Goal: Task Accomplishment & Management: Use online tool/utility

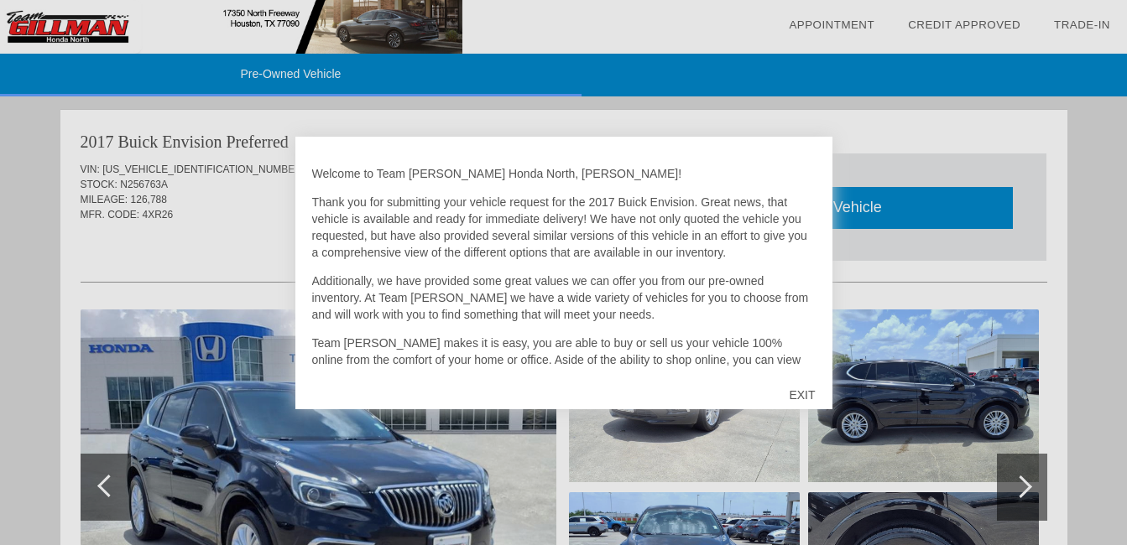
click at [813, 401] on div "EXIT" at bounding box center [802, 395] width 60 height 50
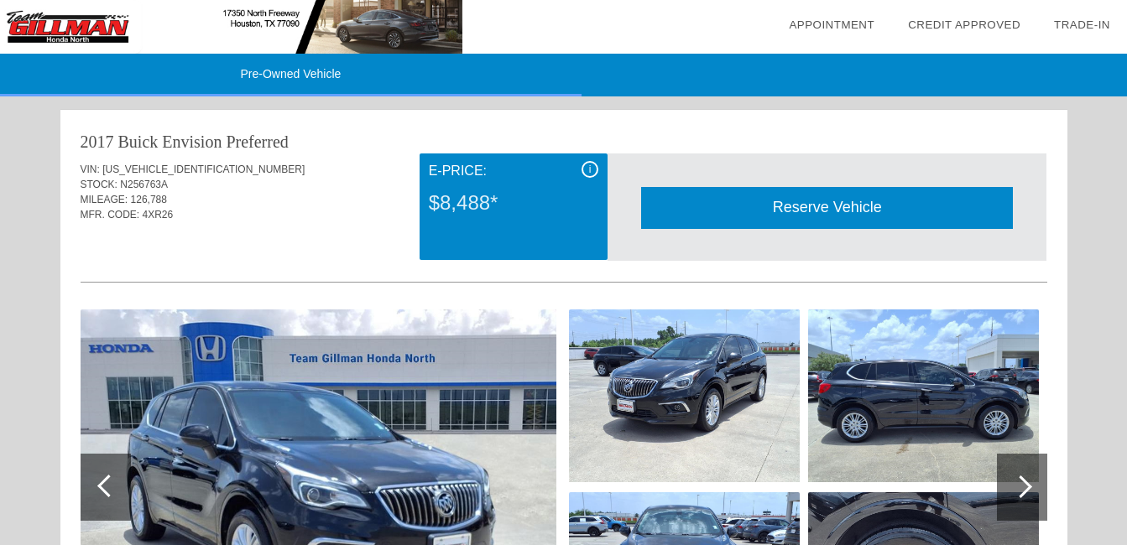
click at [360, 486] on img at bounding box center [319, 488] width 476 height 356
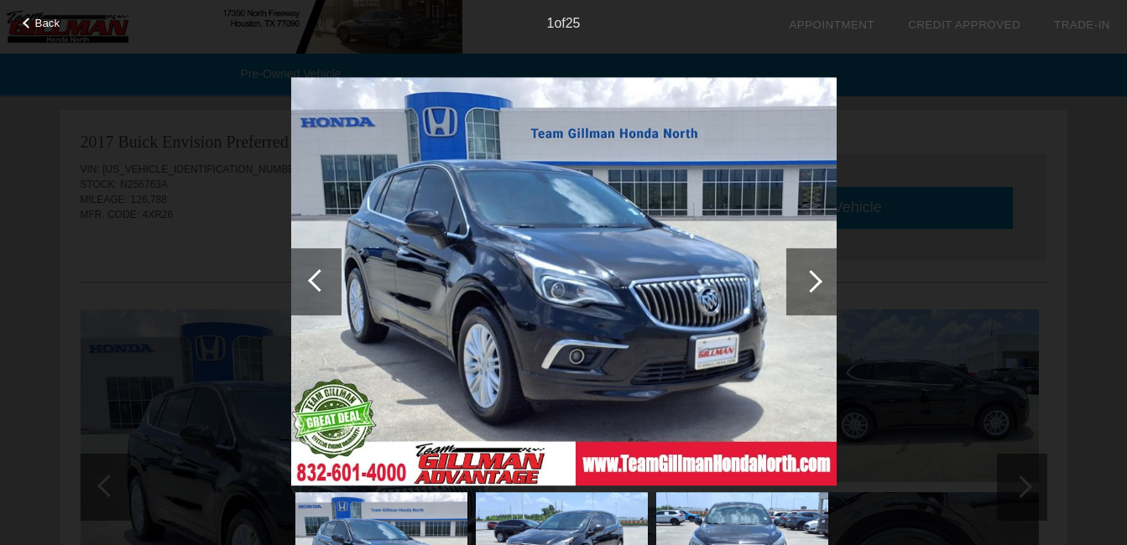
click at [801, 278] on div at bounding box center [811, 281] width 50 height 67
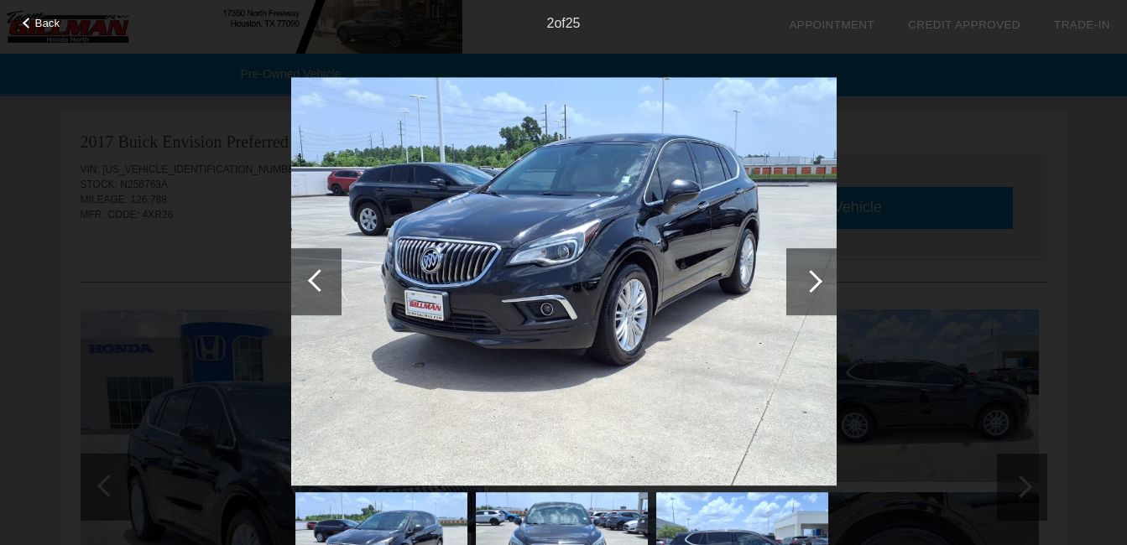
click at [801, 278] on div at bounding box center [811, 281] width 50 height 67
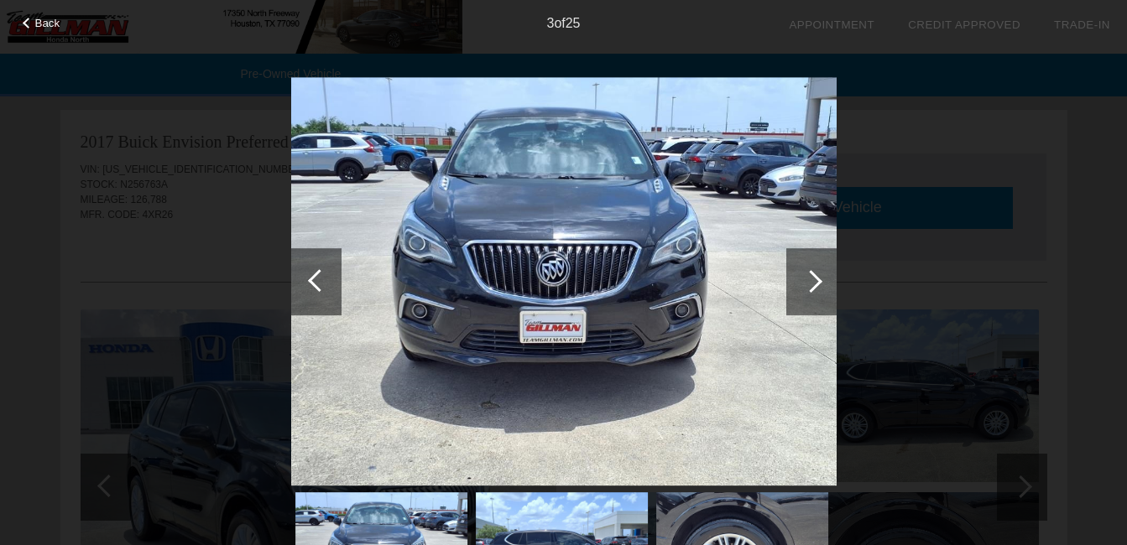
click at [801, 278] on div at bounding box center [811, 281] width 50 height 67
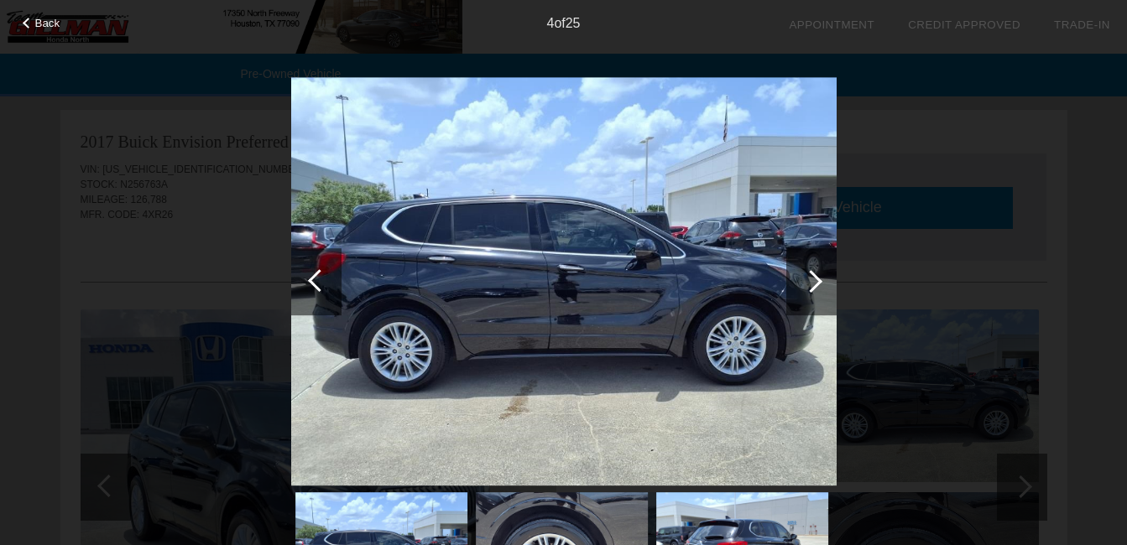
click at [801, 278] on div at bounding box center [811, 281] width 50 height 67
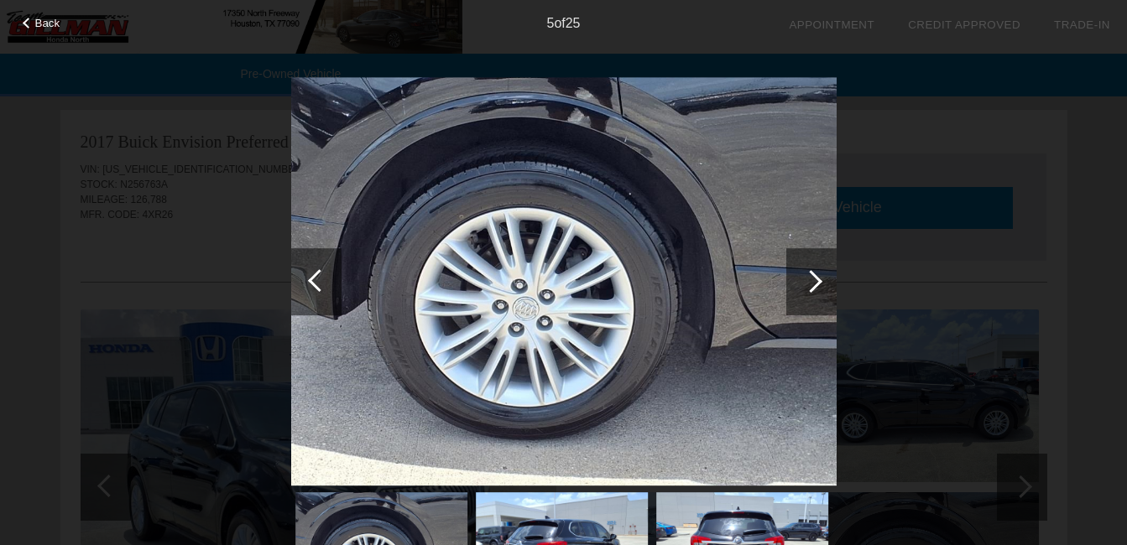
click at [801, 278] on div at bounding box center [811, 281] width 50 height 67
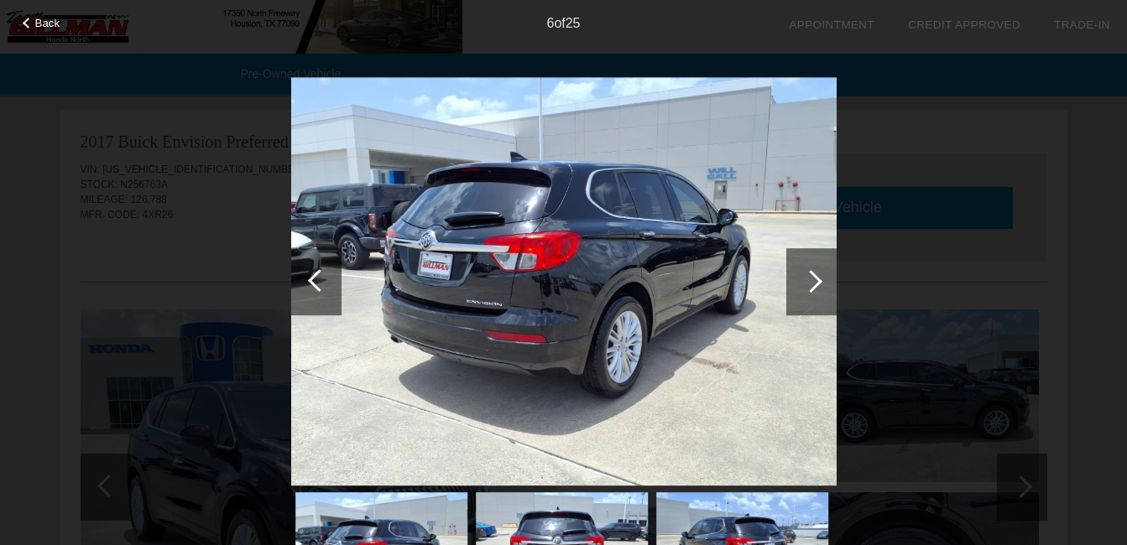
click at [801, 278] on div at bounding box center [811, 281] width 50 height 67
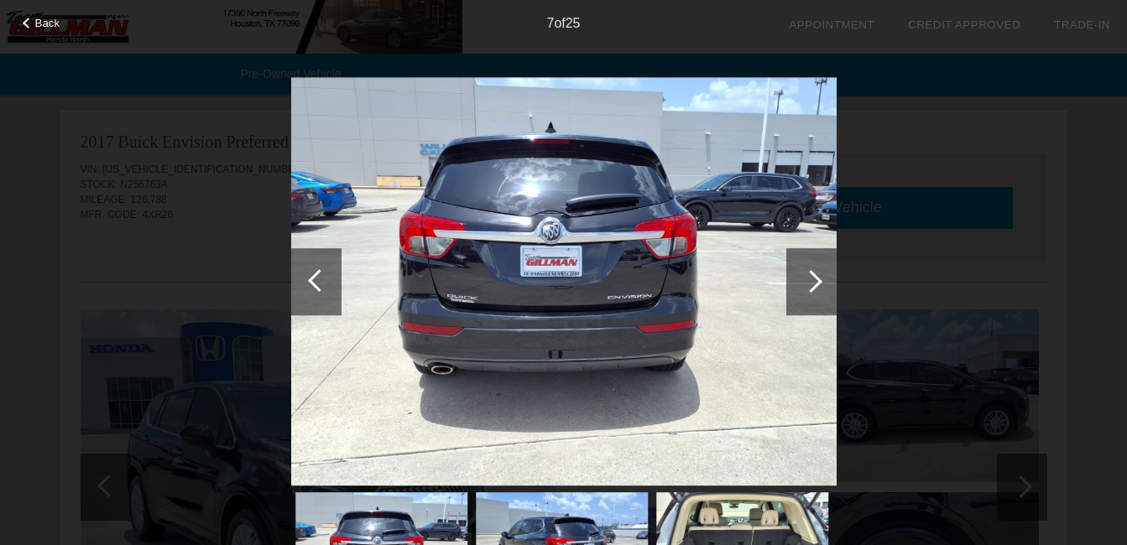
click at [801, 278] on div at bounding box center [811, 281] width 50 height 67
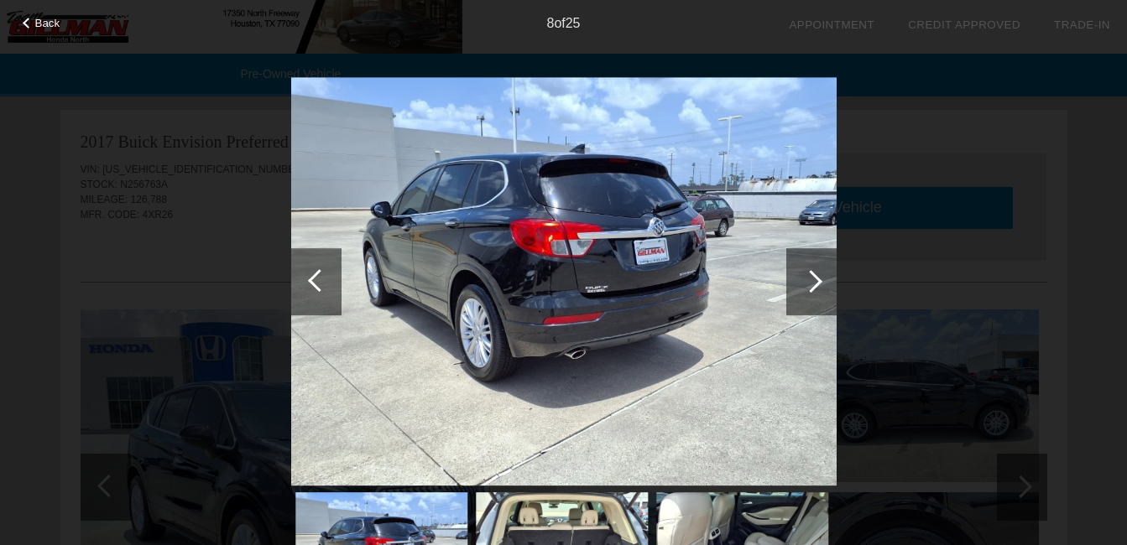
click at [801, 278] on div at bounding box center [811, 281] width 50 height 67
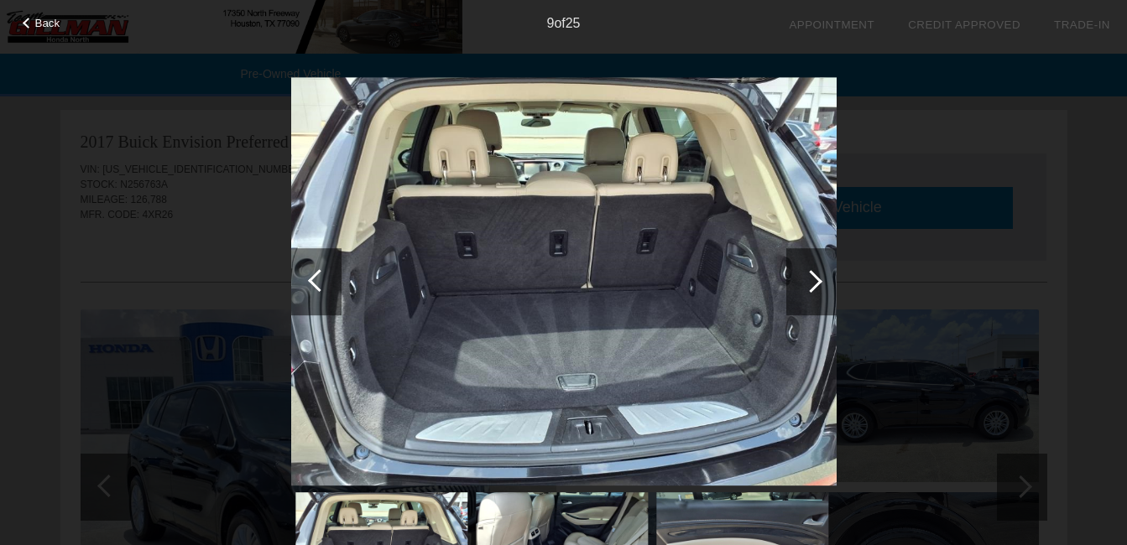
click at [315, 279] on div at bounding box center [319, 280] width 23 height 23
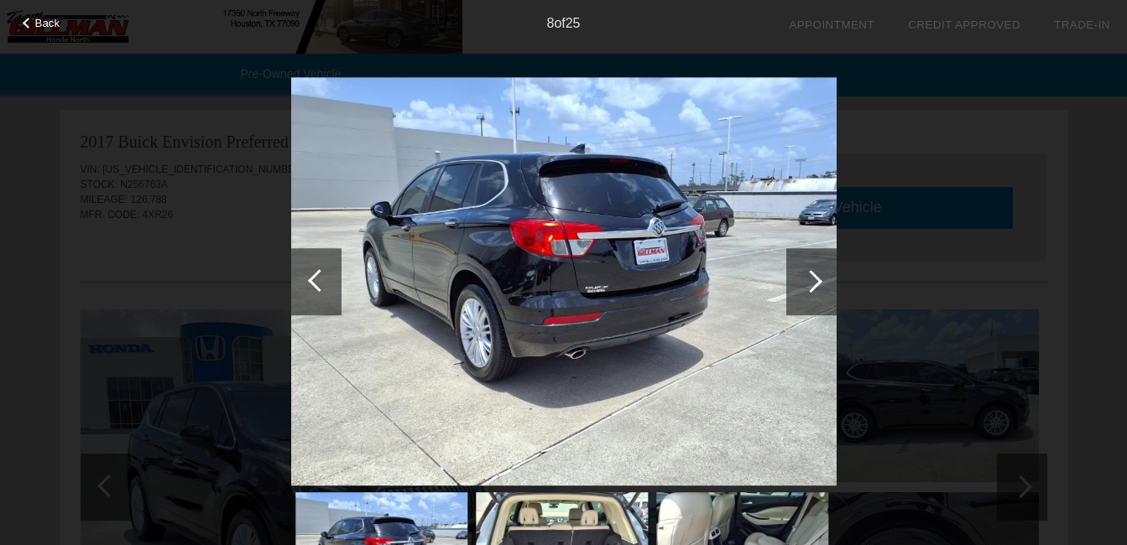
click at [315, 282] on div at bounding box center [319, 280] width 23 height 23
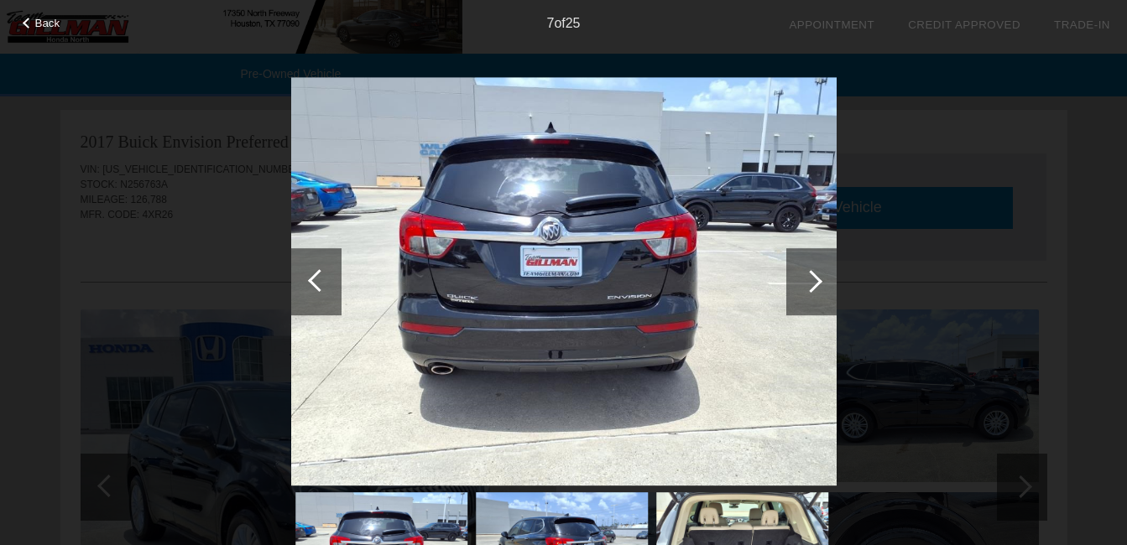
click at [315, 282] on div at bounding box center [319, 280] width 23 height 23
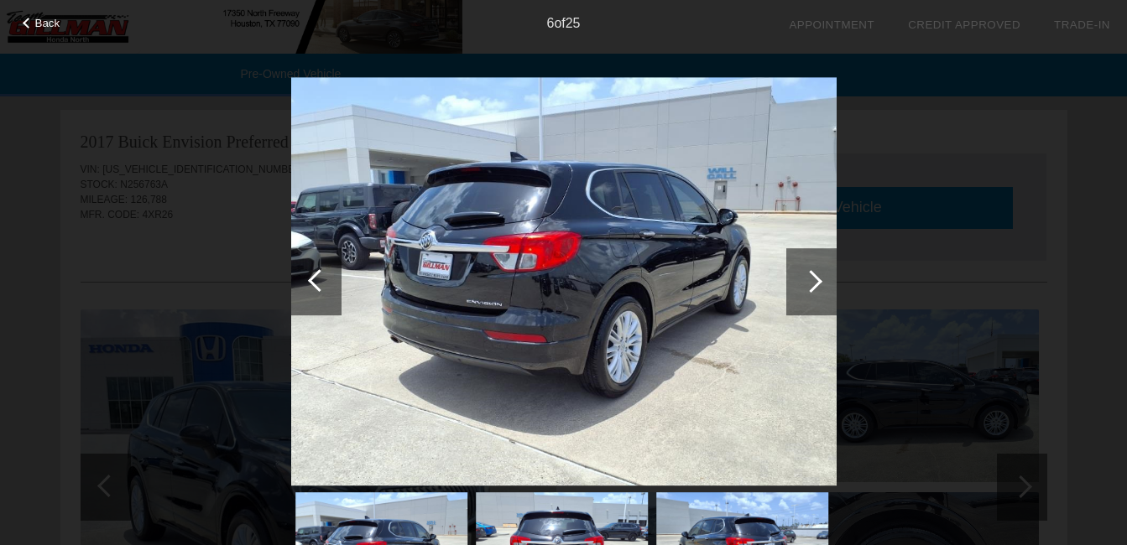
click at [315, 282] on div at bounding box center [319, 280] width 23 height 23
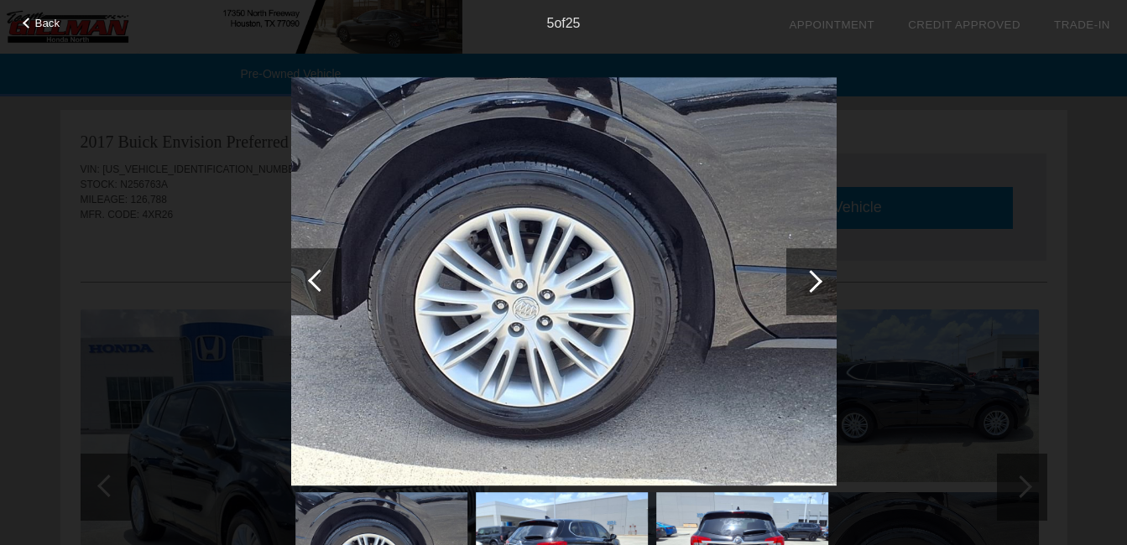
click at [315, 282] on div at bounding box center [319, 280] width 23 height 23
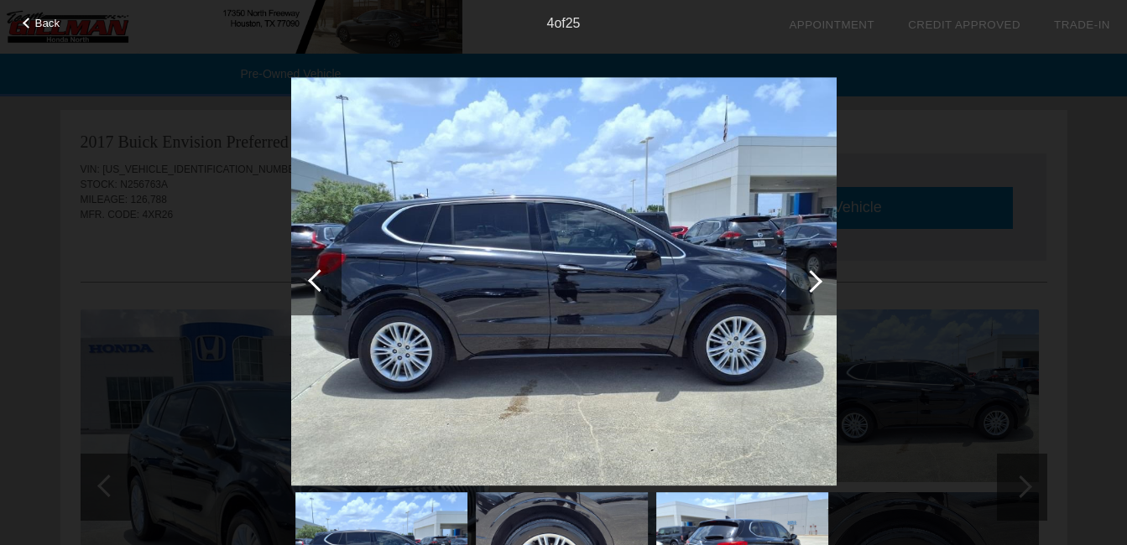
click at [809, 279] on div at bounding box center [811, 281] width 23 height 23
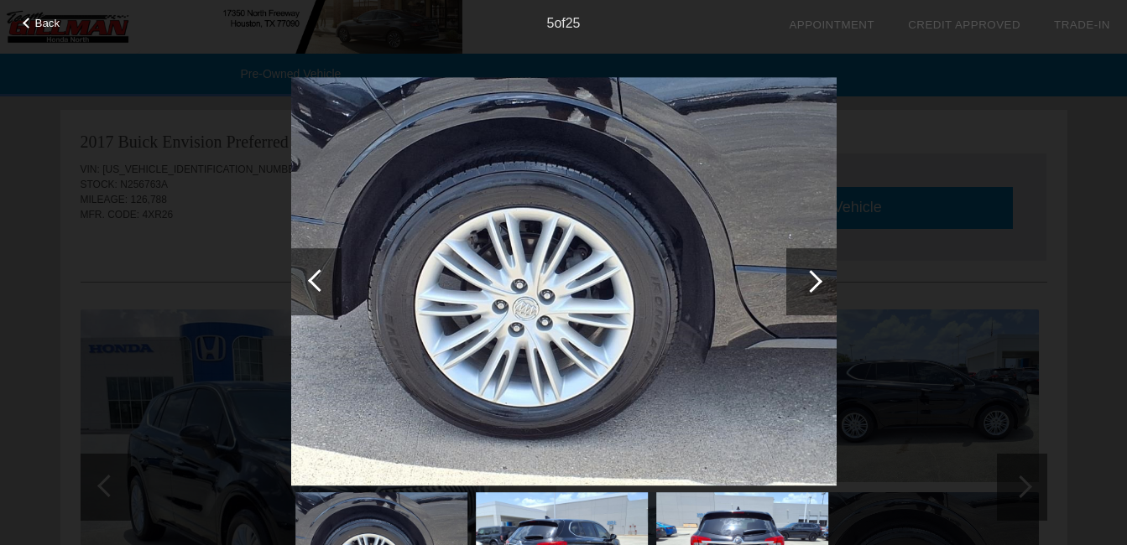
click at [805, 284] on div at bounding box center [811, 281] width 23 height 23
